Goal: Task Accomplishment & Management: Manage account settings

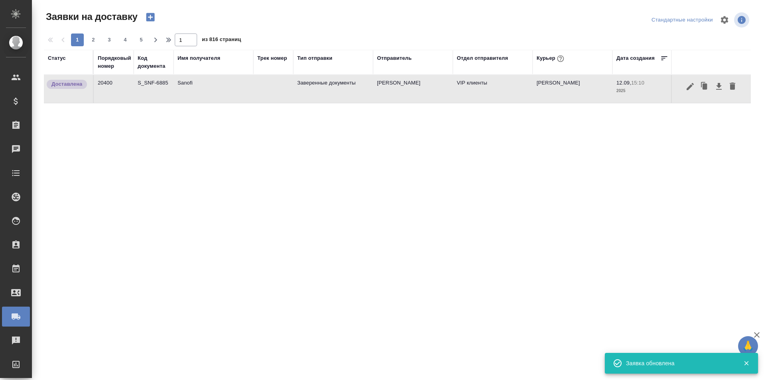
click at [115, 93] on td "20400" at bounding box center [114, 89] width 40 height 28
click at [115, 65] on div "Порядковый номер" at bounding box center [115, 62] width 34 height 16
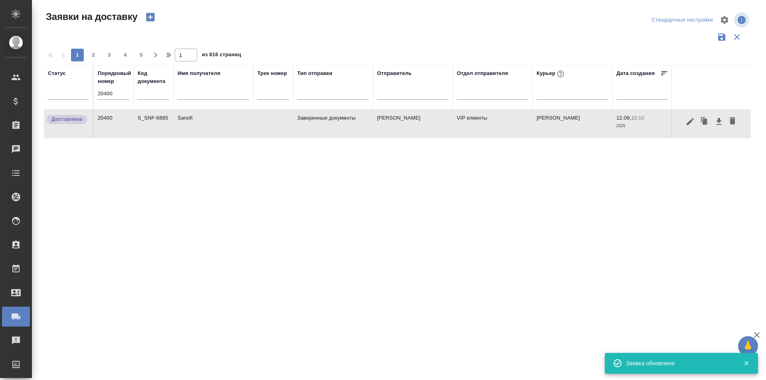
click at [111, 91] on input "20400" at bounding box center [114, 93] width 32 height 11
paste input "26"
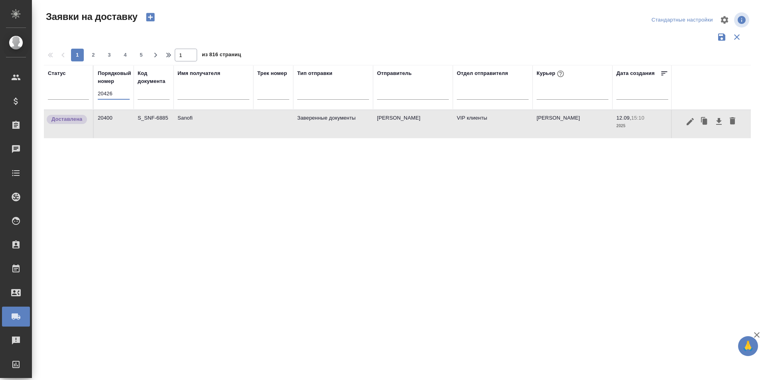
type input "20426"
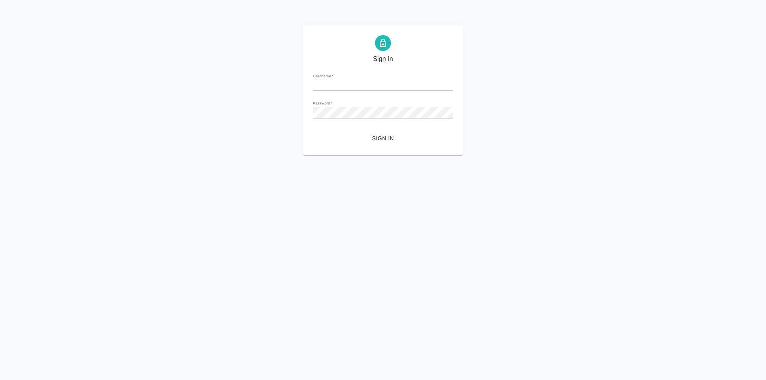
type input "n.martynova@awatera.com"
click at [411, 143] on span "Sign in" at bounding box center [383, 139] width 128 height 10
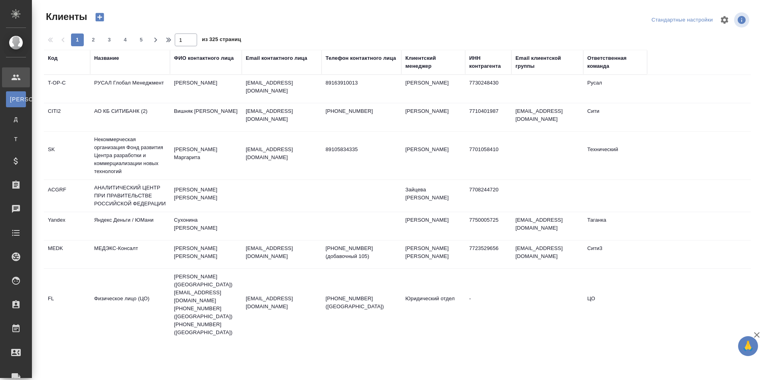
select select "RU"
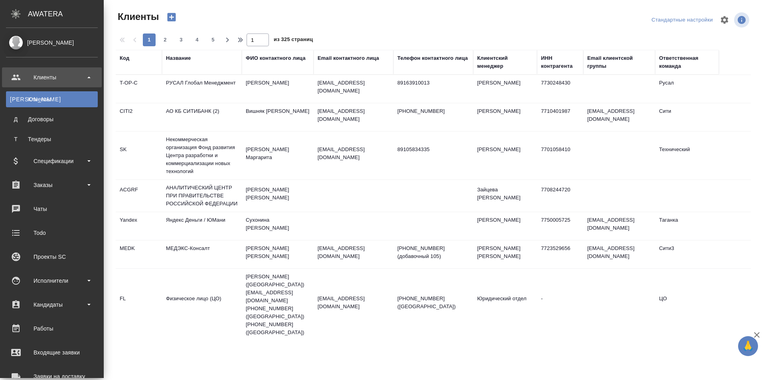
scroll to position [40, 0]
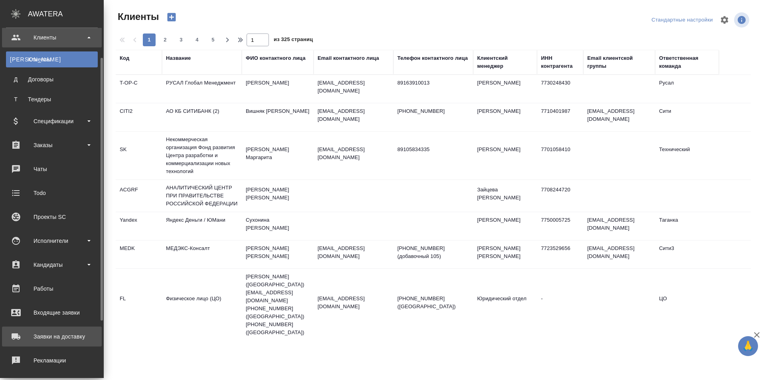
click at [68, 342] on div "Заявки на доставку" at bounding box center [52, 337] width 92 height 12
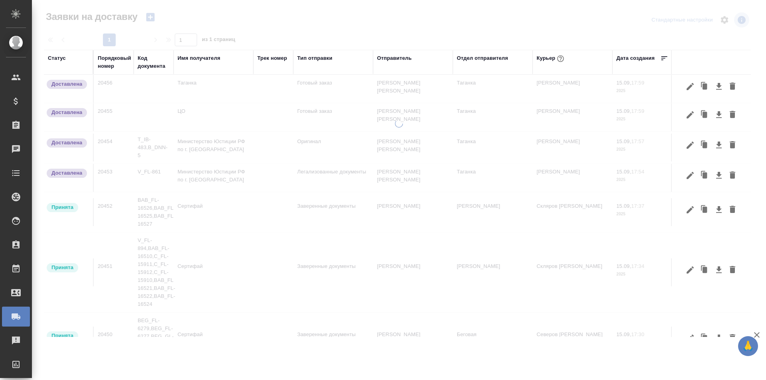
click at [104, 65] on div "Порядковый номер" at bounding box center [115, 62] width 34 height 16
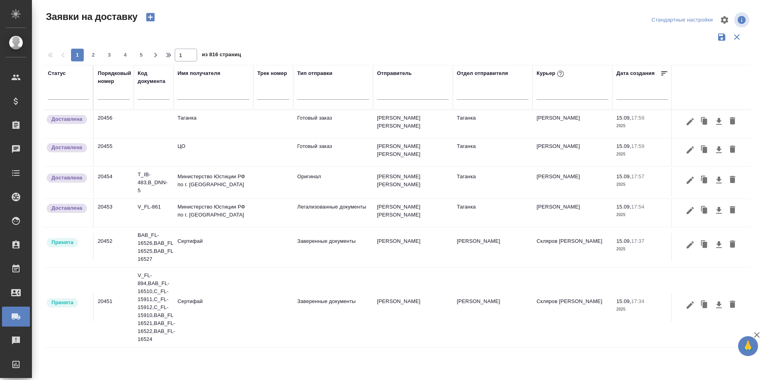
click at [109, 98] on input "text" at bounding box center [114, 93] width 32 height 11
paste input "20426"
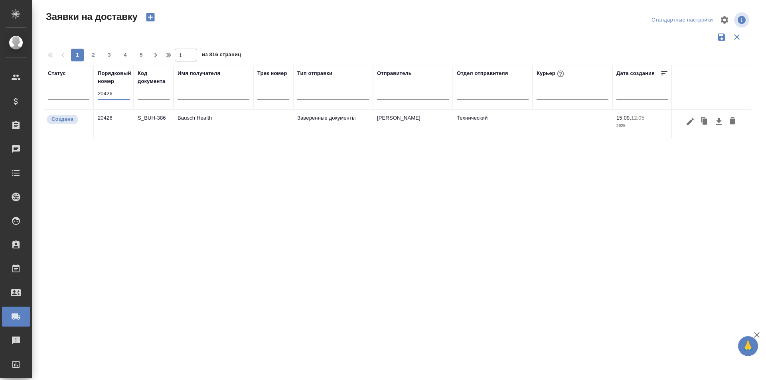
type input "20426"
click at [682, 129] on div at bounding box center [711, 121] width 71 height 15
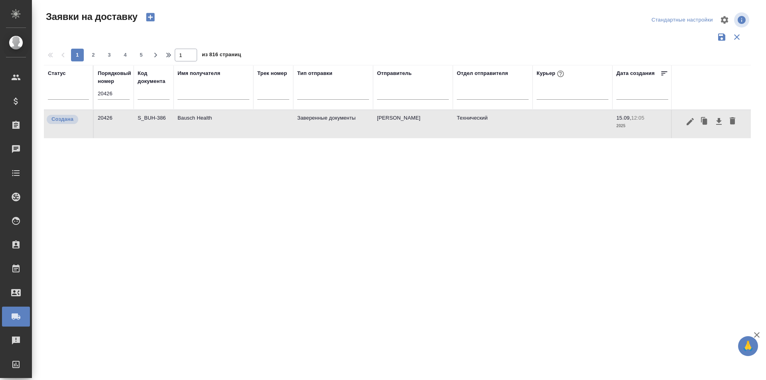
click at [686, 123] on icon "button" at bounding box center [691, 122] width 10 height 10
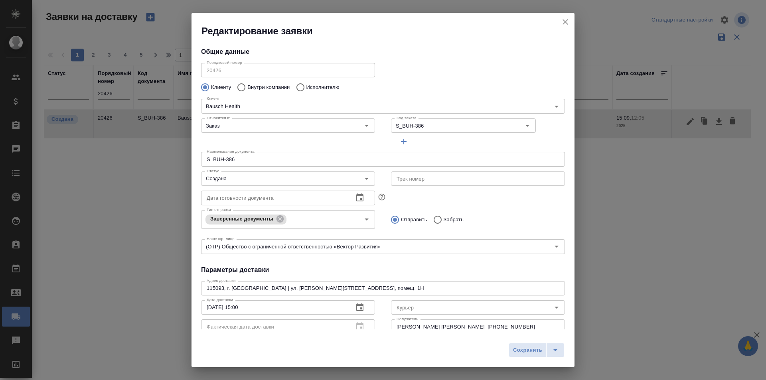
type input "Самойлова Александра"
type input "+7 985 104 5173"
click at [326, 177] on input "Создана" at bounding box center [275, 179] width 142 height 10
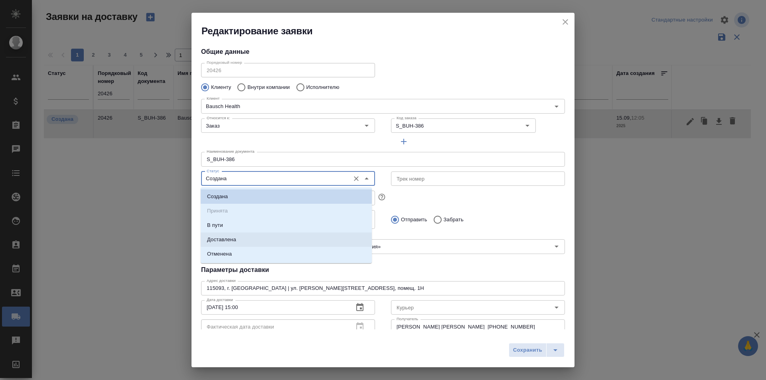
click at [236, 236] on li "Доставлена" at bounding box center [286, 240] width 171 height 14
type input "Доставлена"
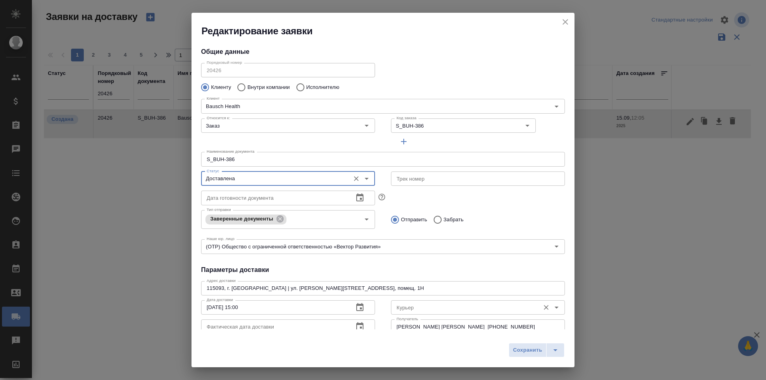
click at [431, 313] on div "Курьер" at bounding box center [478, 308] width 174 height 14
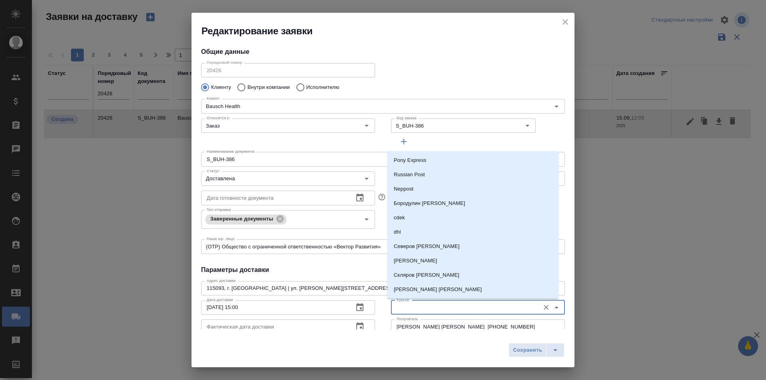
click at [431, 312] on input "Курьер" at bounding box center [464, 308] width 142 height 10
click at [432, 248] on li "[PERSON_NAME]" at bounding box center [473, 246] width 171 height 14
type input "[PERSON_NAME]"
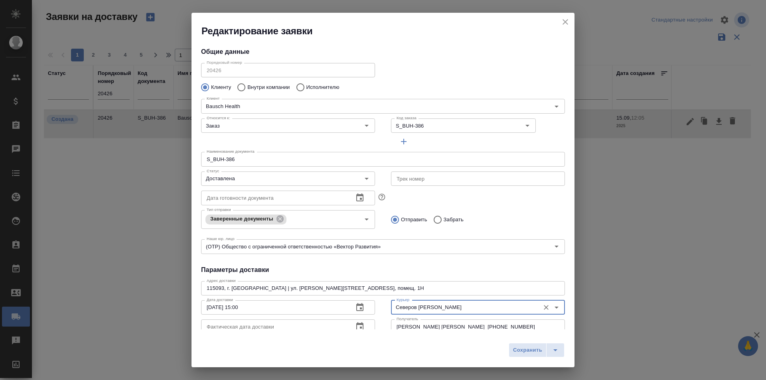
click at [356, 325] on icon "button" at bounding box center [359, 326] width 7 height 8
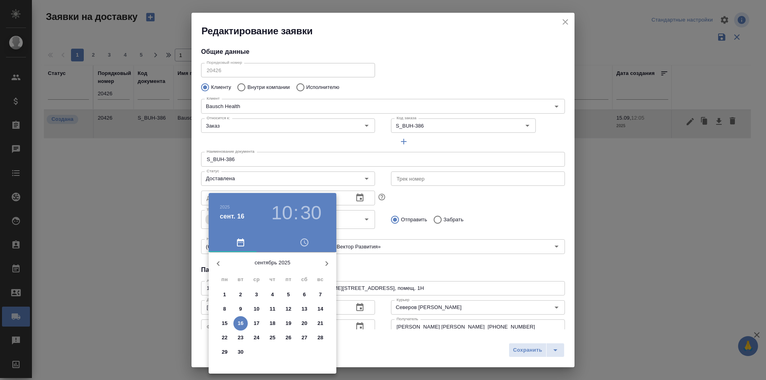
click at [227, 324] on p "15" at bounding box center [225, 324] width 6 height 8
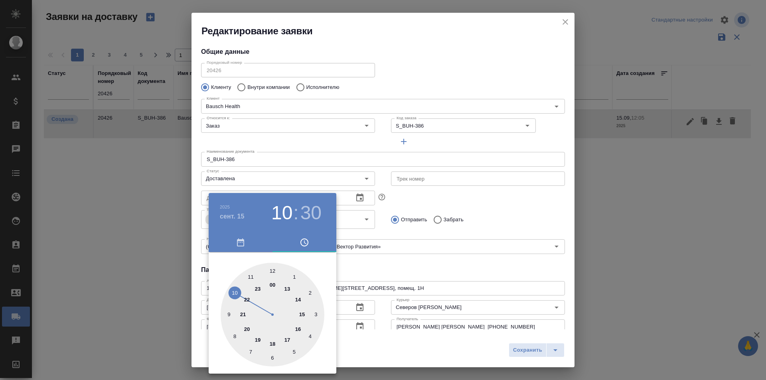
click at [289, 343] on div at bounding box center [273, 315] width 104 height 104
type input "15.09.2025 17:30"
click at [532, 354] on div at bounding box center [383, 190] width 766 height 380
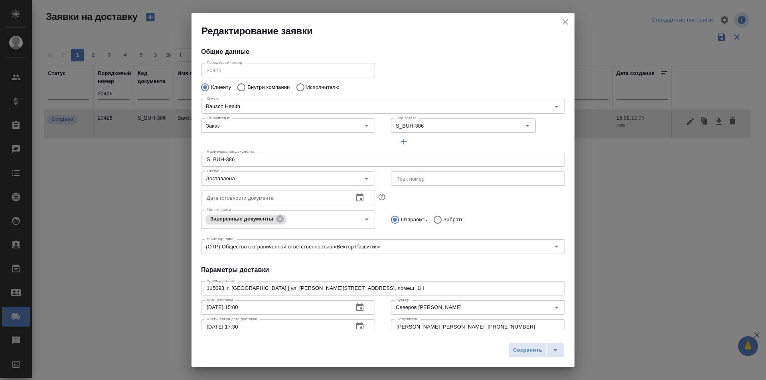
scroll to position [7, 0]
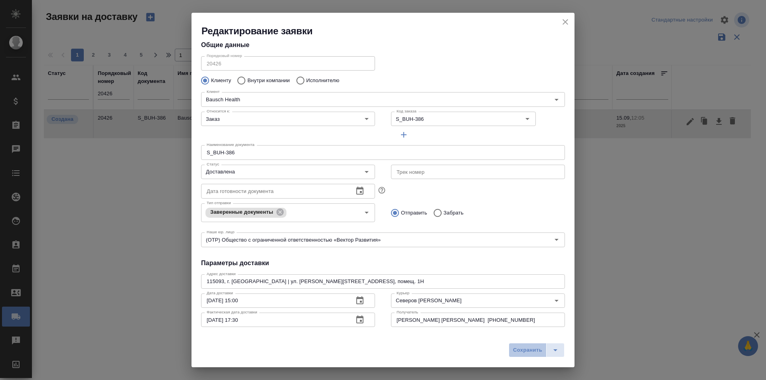
click at [529, 350] on span "Сохранить" at bounding box center [527, 350] width 29 height 9
